Goal: Use online tool/utility

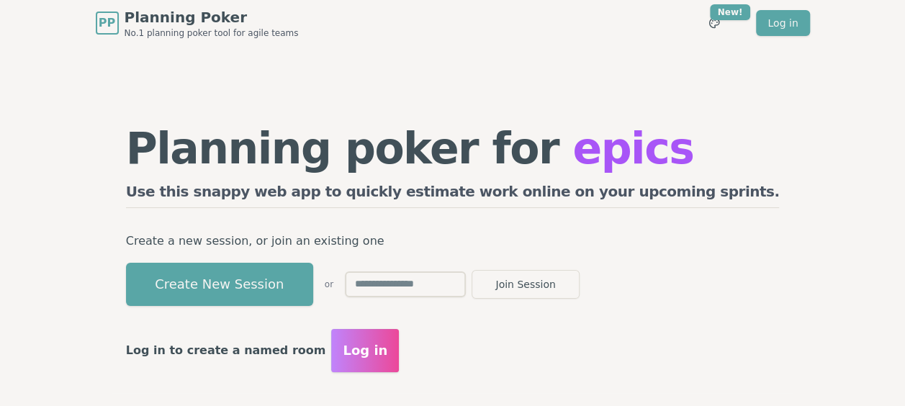
click at [466, 288] on input "text" at bounding box center [405, 284] width 121 height 26
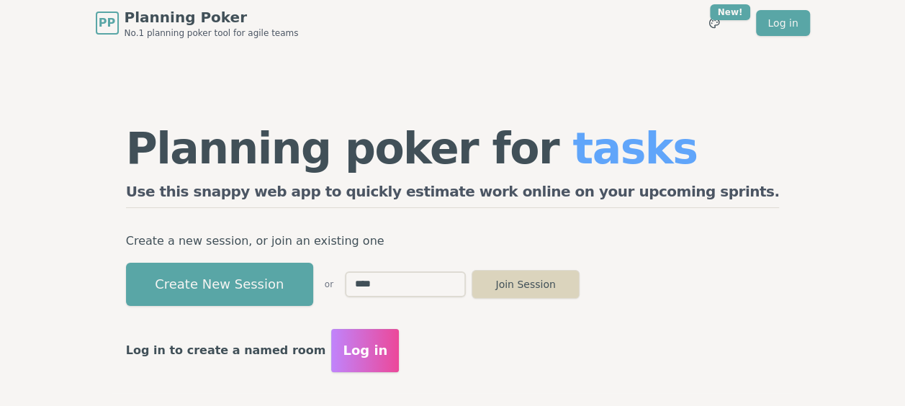
type input "****"
click at [579, 284] on button "Join Session" at bounding box center [526, 284] width 108 height 29
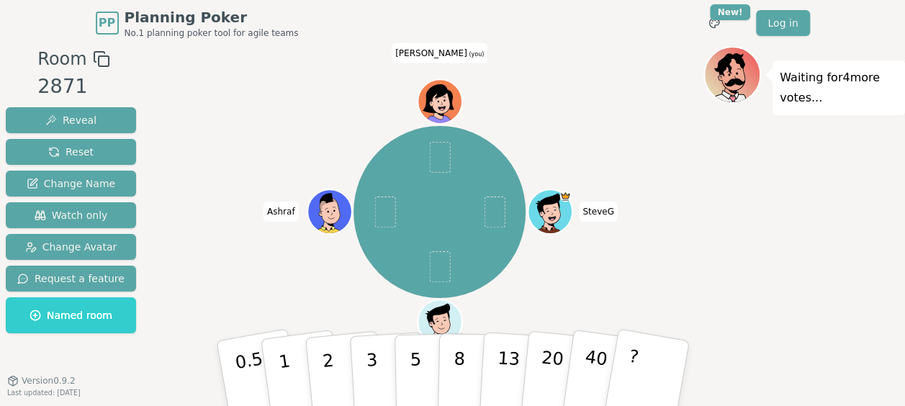
scroll to position [36, 0]
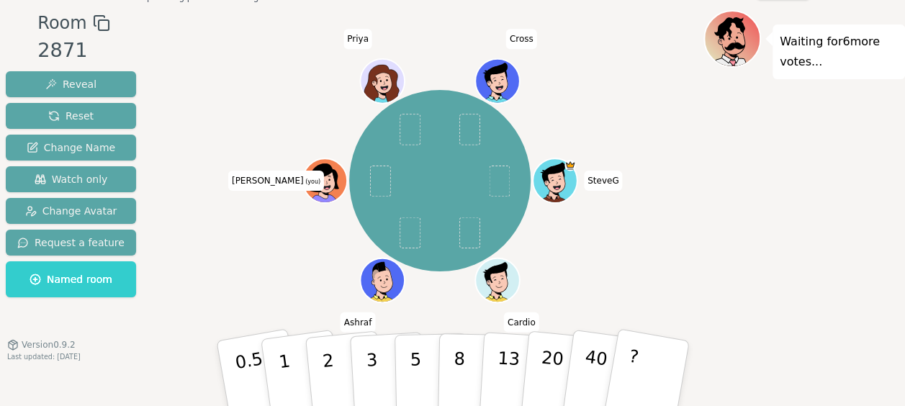
click at [317, 184] on icon at bounding box center [327, 187] width 22 height 7
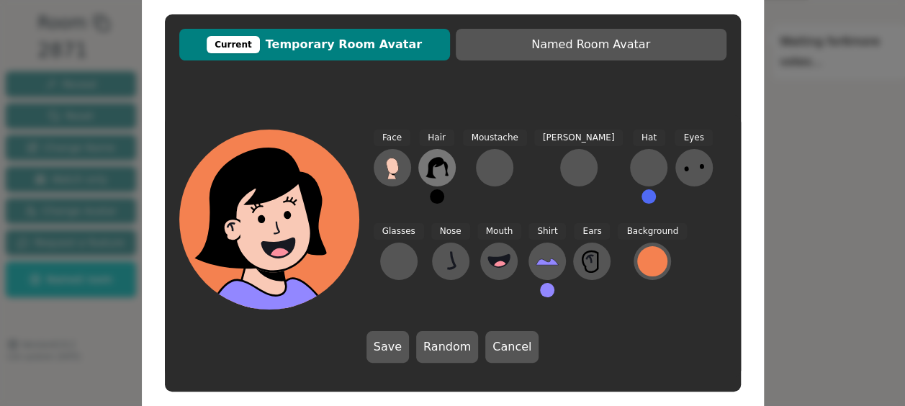
click at [442, 163] on icon at bounding box center [436, 167] width 22 height 21
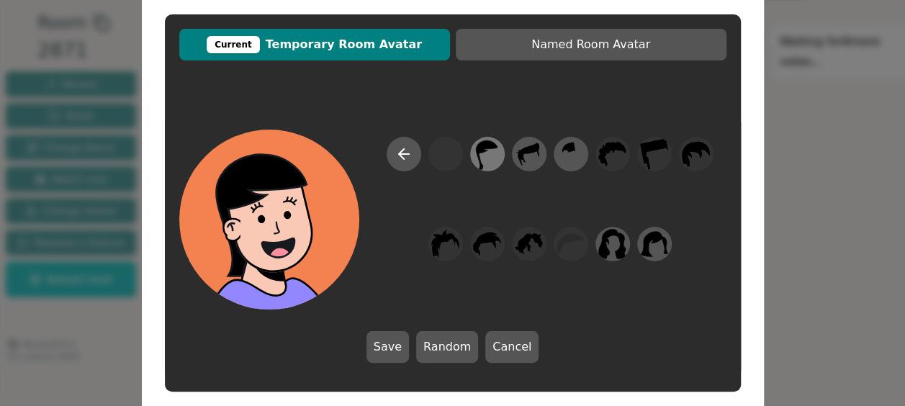
click at [492, 163] on icon at bounding box center [487, 154] width 28 height 32
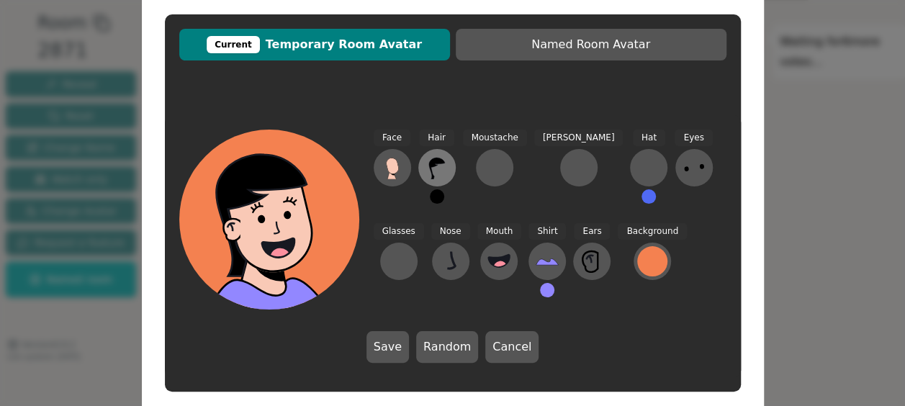
click at [440, 171] on icon at bounding box center [436, 167] width 23 height 23
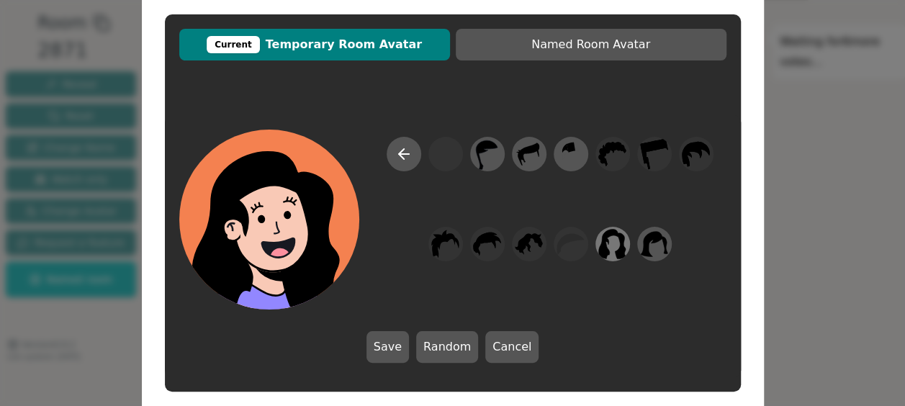
click at [609, 243] on icon at bounding box center [612, 244] width 28 height 32
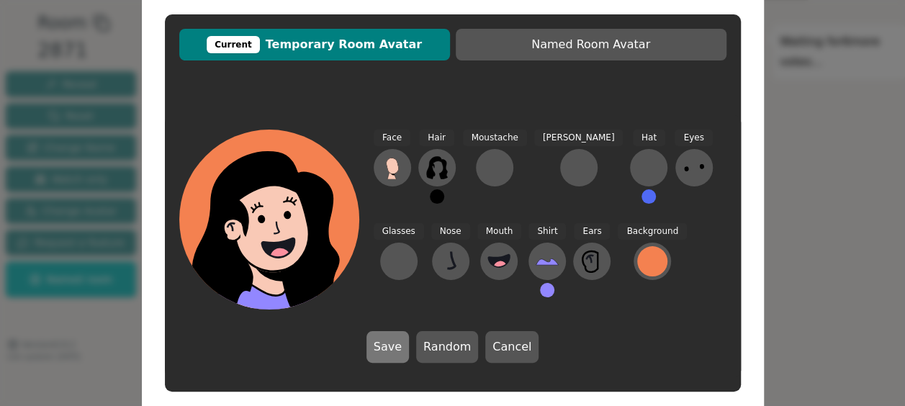
click at [391, 347] on button "Save" at bounding box center [387, 347] width 42 height 32
